Goal: Transaction & Acquisition: Obtain resource

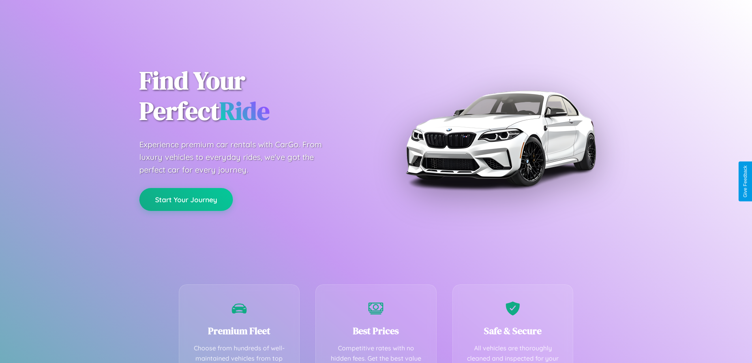
scroll to position [230, 0]
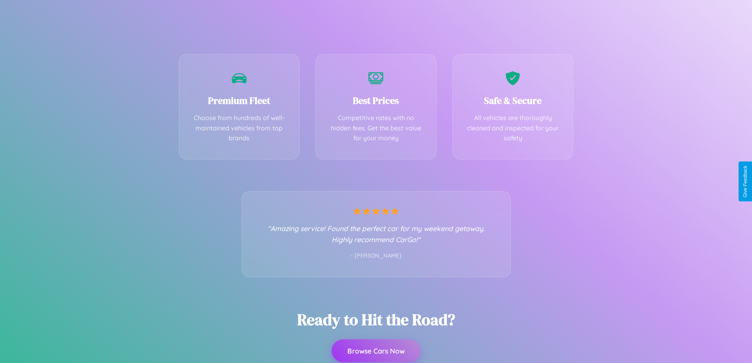
click at [376, 351] on button "Browse Cars Now" at bounding box center [375, 350] width 89 height 23
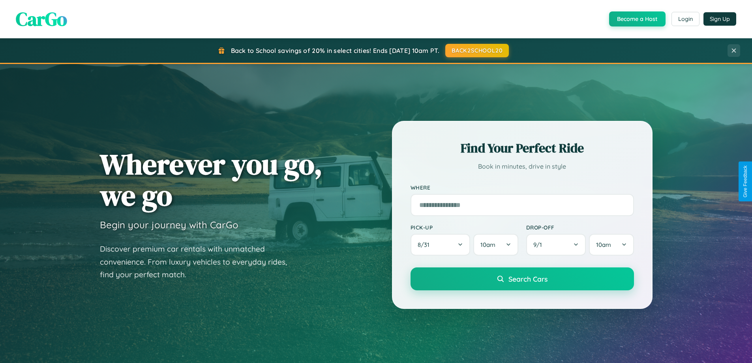
scroll to position [340, 0]
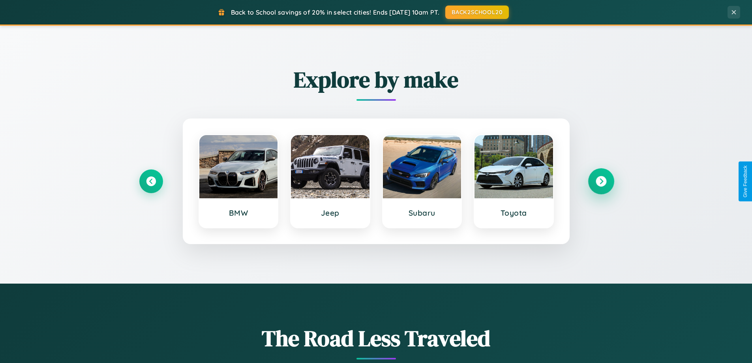
click at [601, 181] on icon at bounding box center [600, 181] width 11 height 11
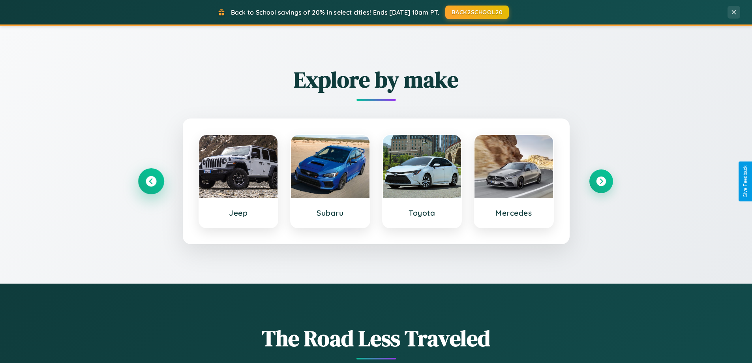
click at [151, 181] on icon at bounding box center [151, 181] width 11 height 11
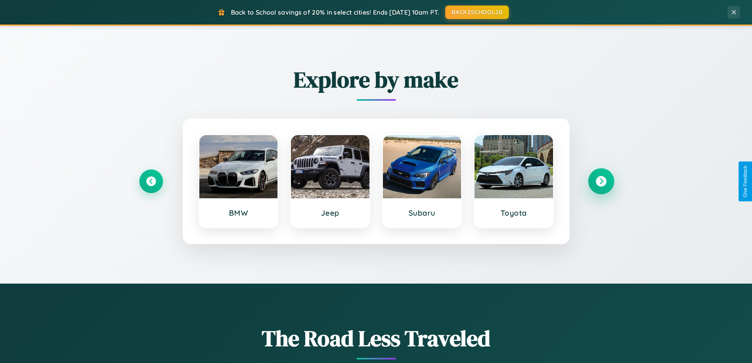
click at [601, 181] on icon at bounding box center [600, 181] width 11 height 11
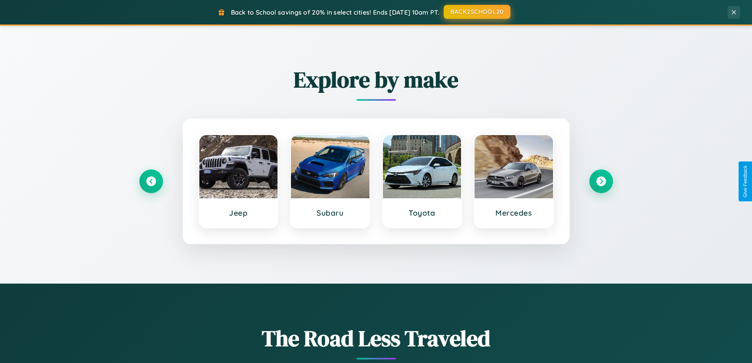
click at [476, 12] on button "BACK2SCHOOL20" at bounding box center [477, 12] width 67 height 14
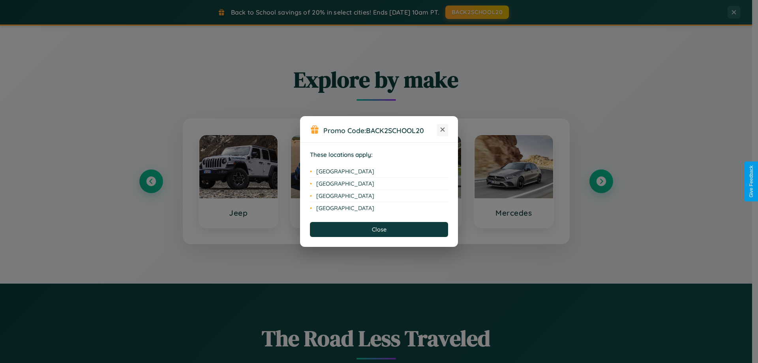
click at [442, 130] on icon at bounding box center [442, 129] width 4 height 4
